Goal: Book appointment/travel/reservation

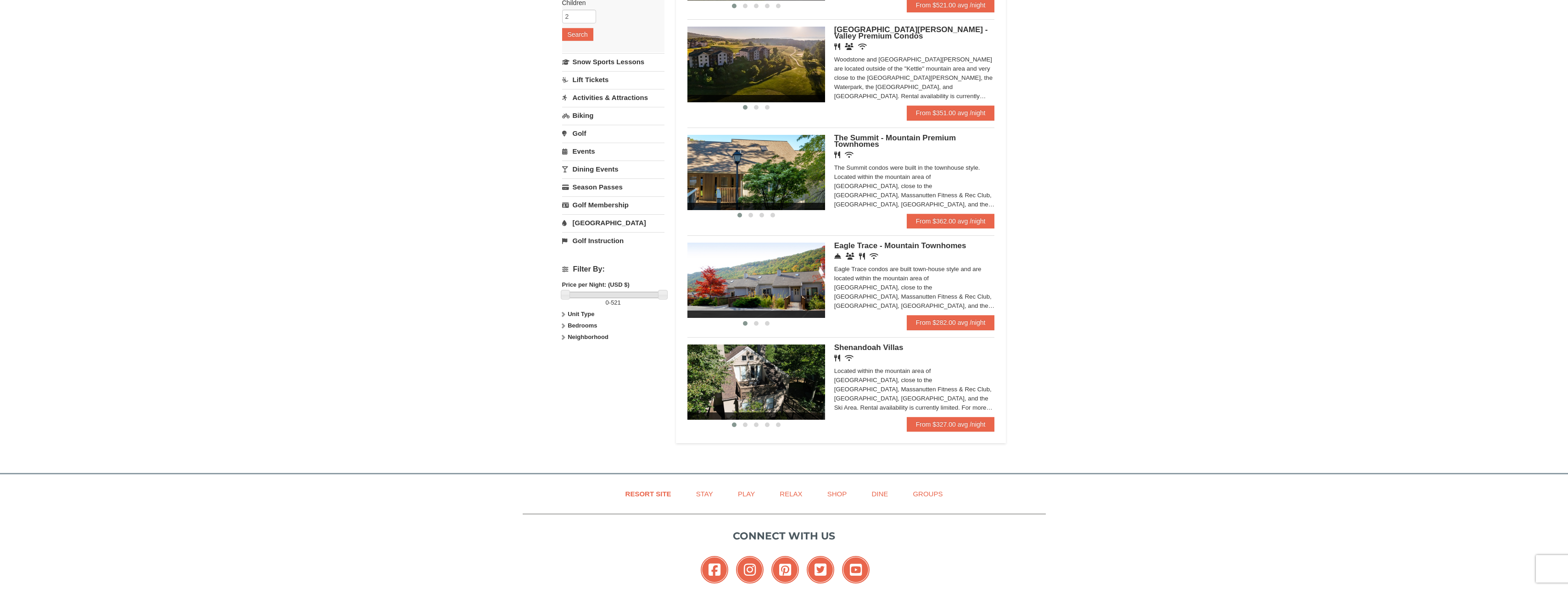
scroll to position [229, 0]
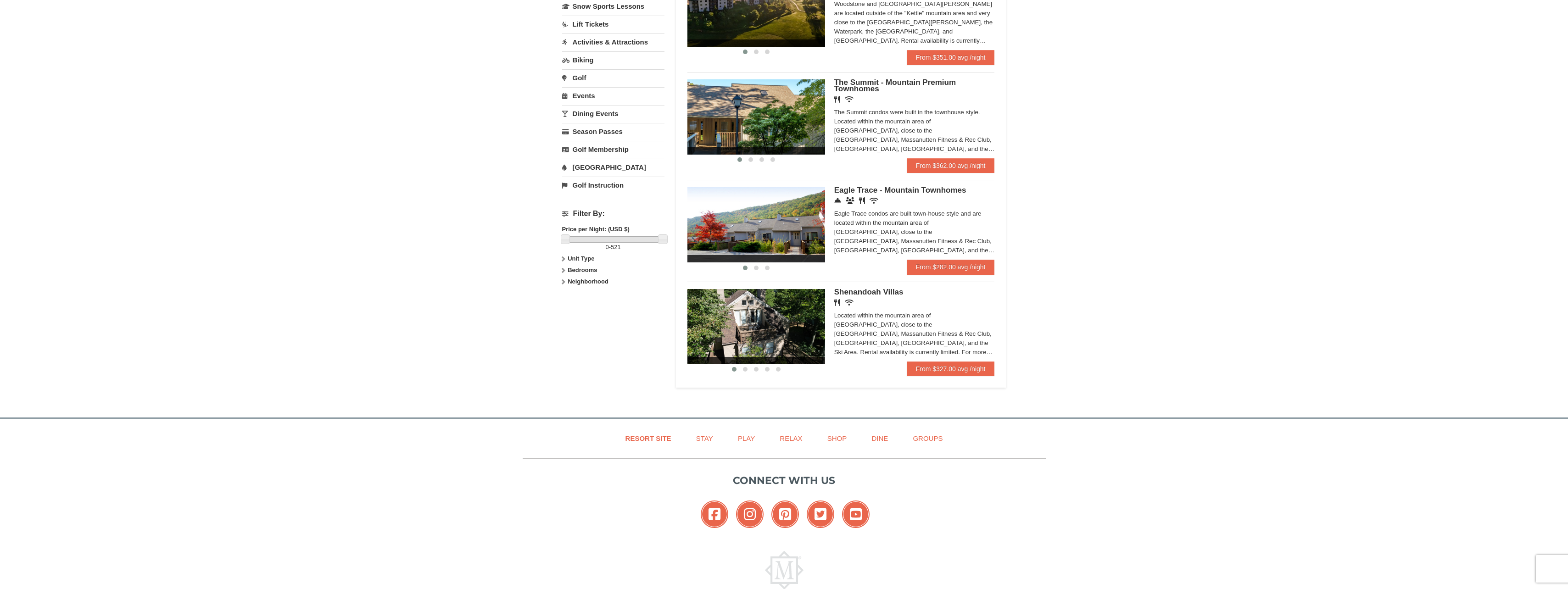
click at [607, 114] on link "Dining Events" at bounding box center [614, 114] width 102 height 17
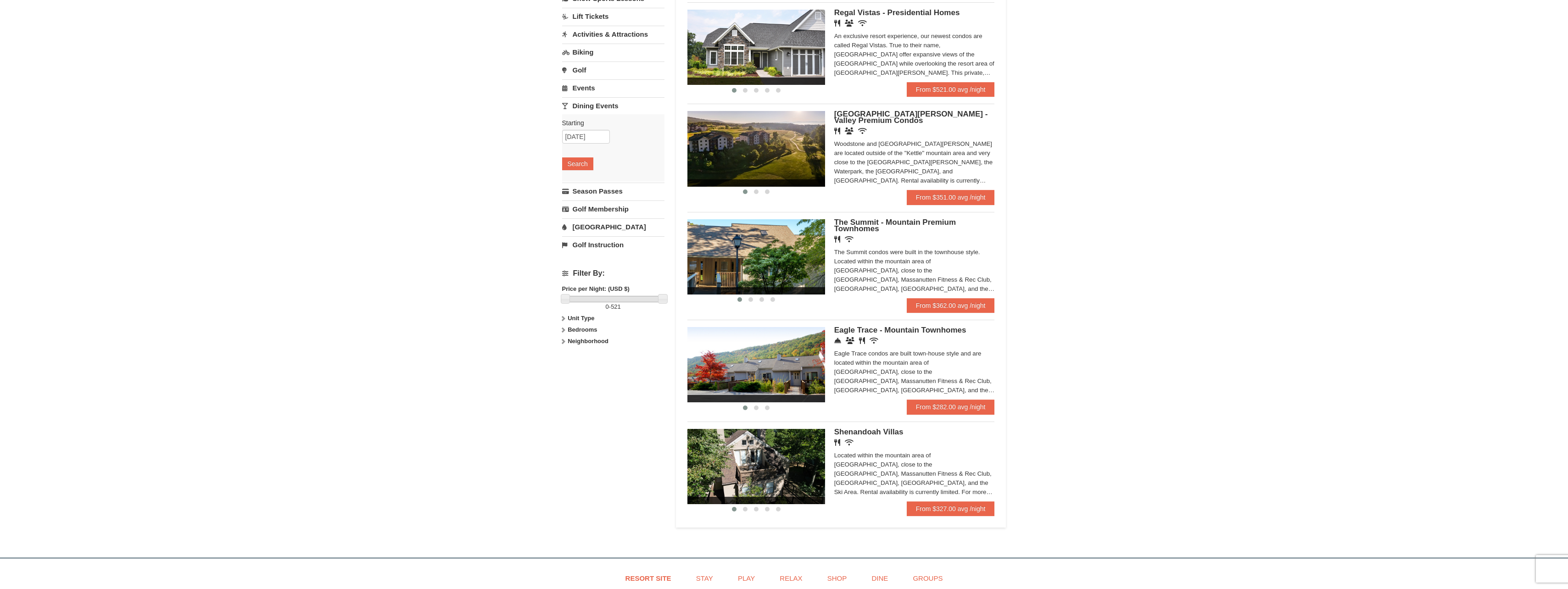
scroll to position [82, 0]
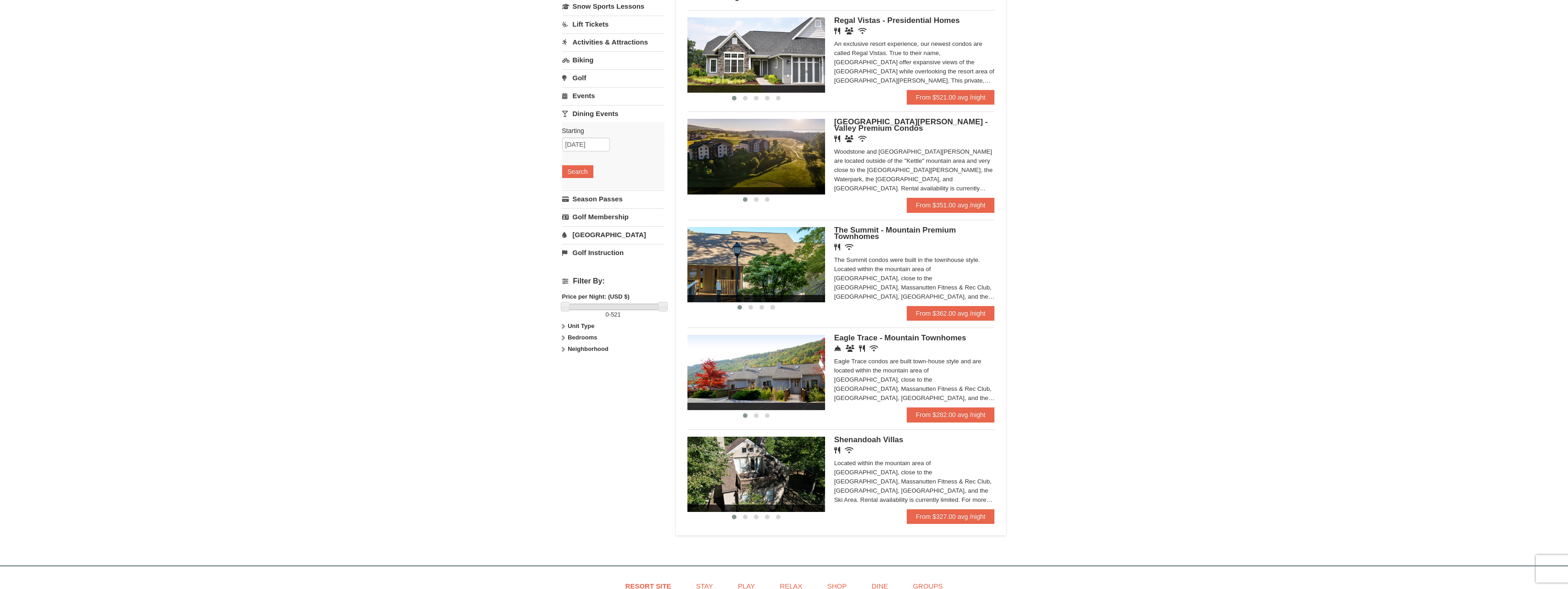
click at [586, 100] on link "Events" at bounding box center [614, 96] width 102 height 17
drag, startPoint x: 595, startPoint y: 128, endPoint x: 556, endPoint y: 126, distance: 39.1
click at [556, 126] on div "× Categories Map List Filter My Itinerary Questions? [PHONE_NUMBER] Lodging Arr…" at bounding box center [784, 253] width 463 height 587
type input "[DATE]"
click at [596, 148] on div "Starting Please format dates MM/DD/YYYY Please format dates MM/DD/YYYY [DATE] S…" at bounding box center [614, 138] width 102 height 68
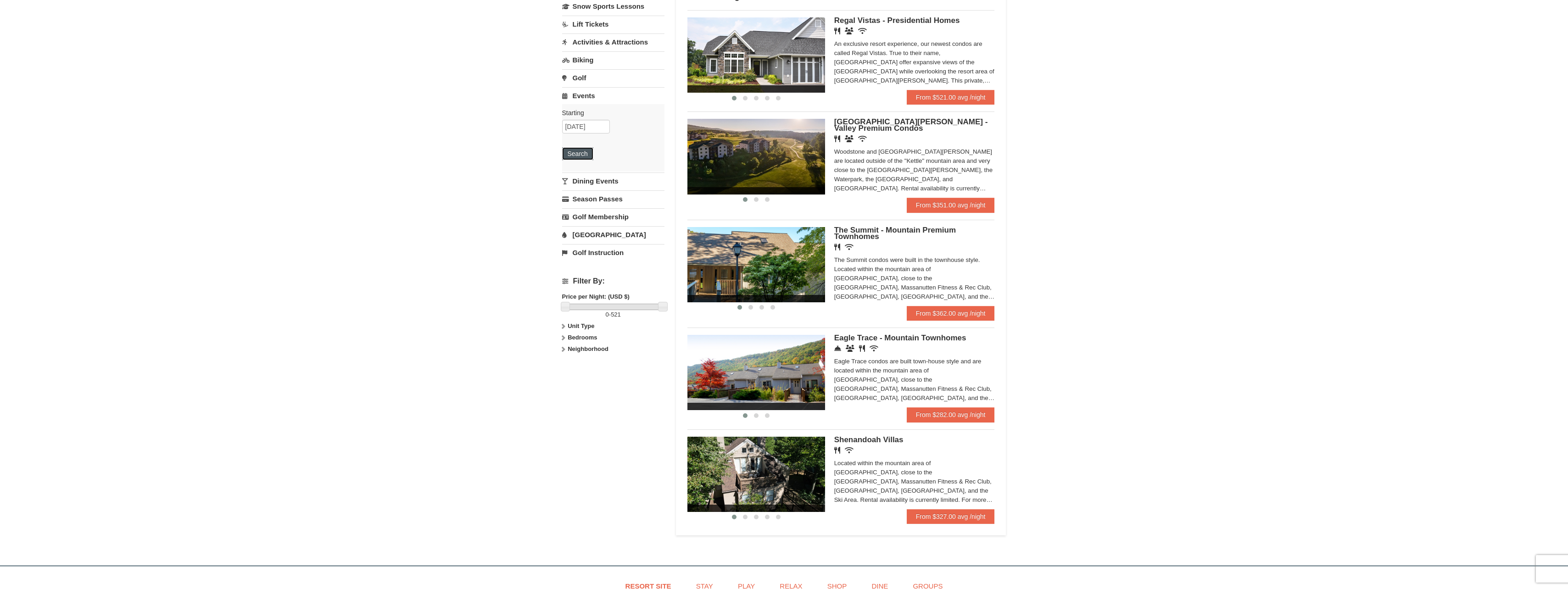
click at [581, 152] on button "Search" at bounding box center [578, 153] width 31 height 13
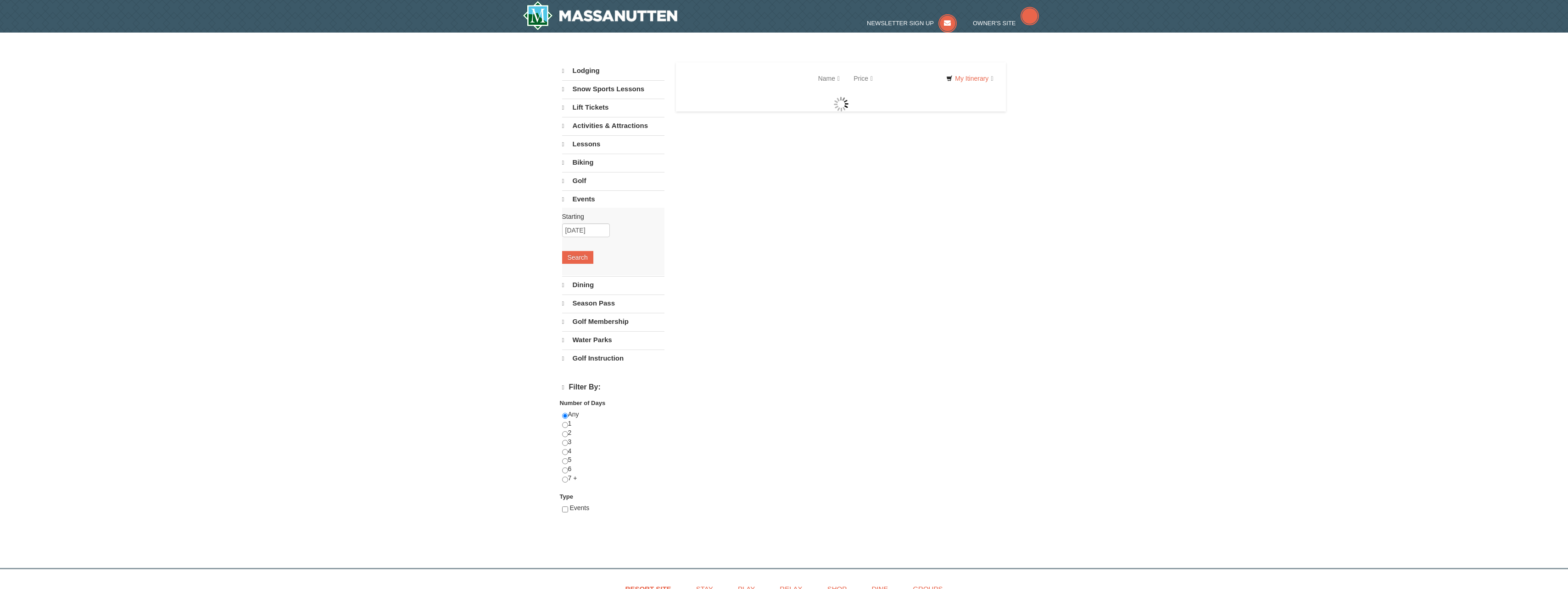
select select "10"
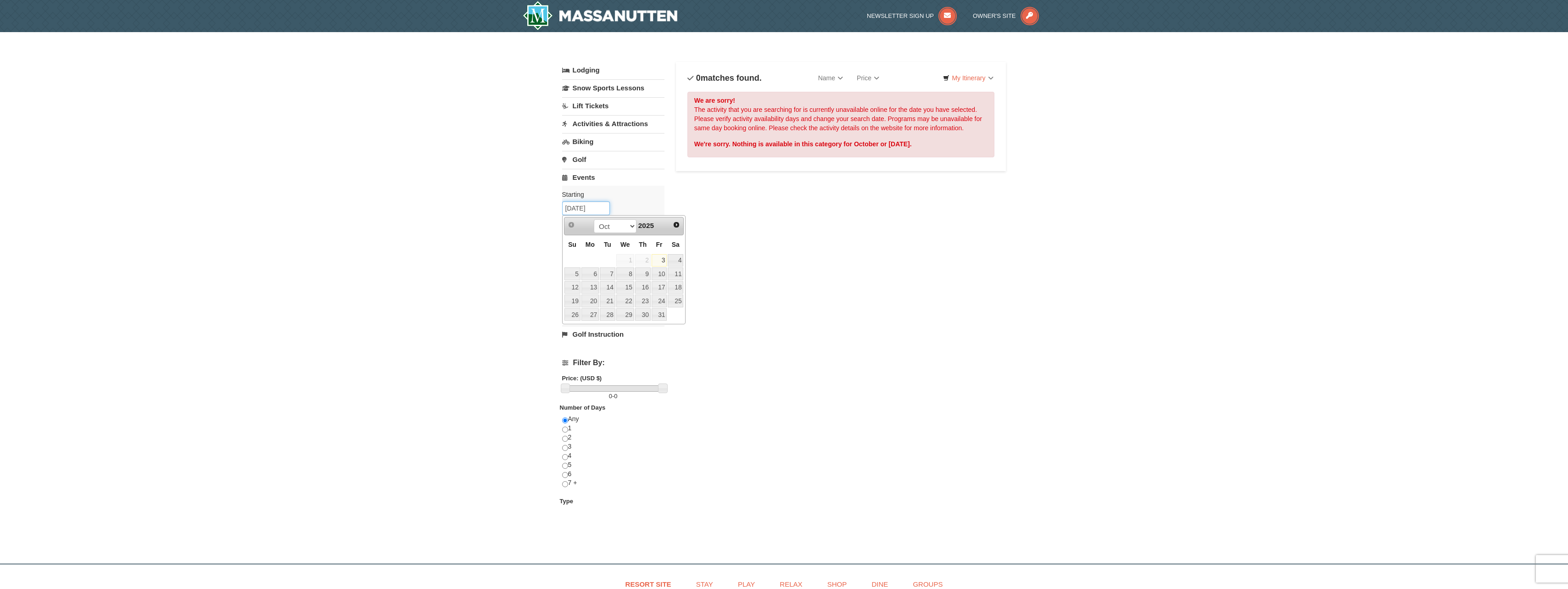
drag, startPoint x: 582, startPoint y: 206, endPoint x: 548, endPoint y: 206, distance: 34.0
click at [548, 206] on div "× Categories List Filter My Itinerary Questions? 1-540-289-9441 Lodging Arrival…" at bounding box center [784, 293] width 1568 height 522
type input "11/01/2025"
click at [565, 238] on button "Search" at bounding box center [578, 235] width 31 height 13
